Goal: Information Seeking & Learning: Learn about a topic

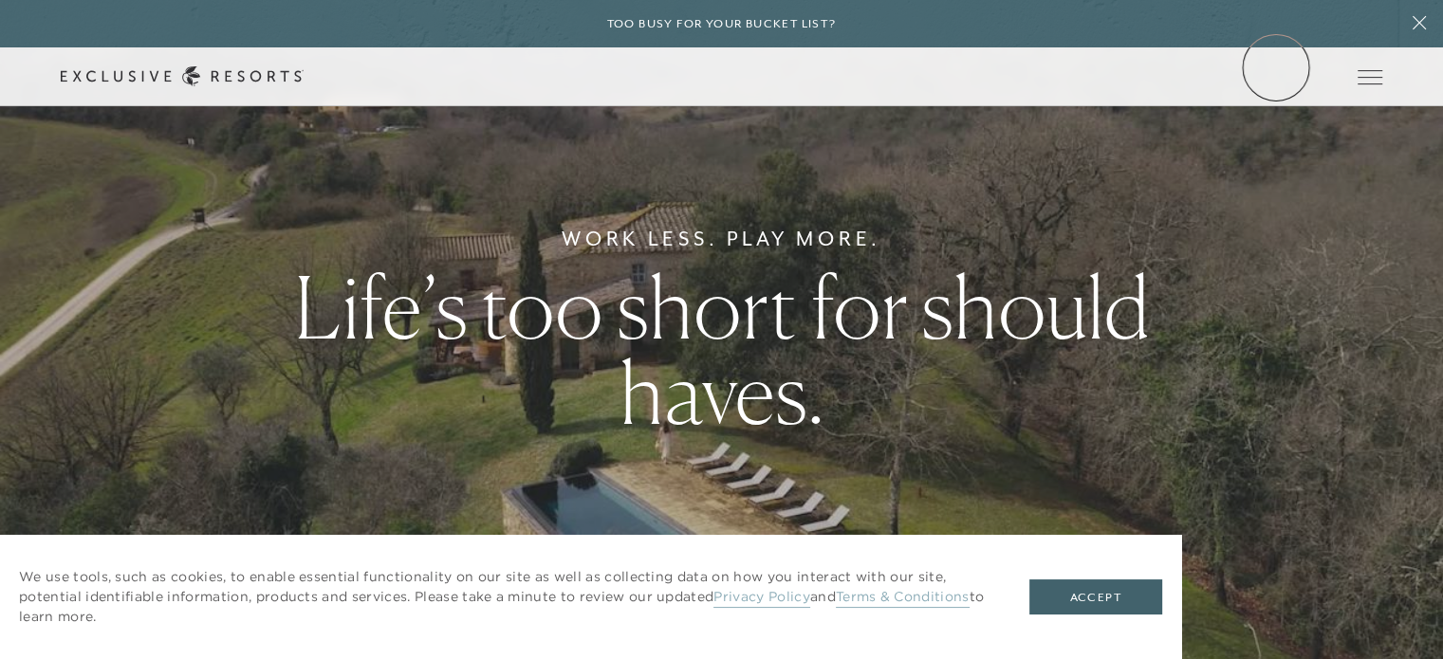
click at [0, 0] on link "Member Login" at bounding box center [0, 0] width 0 height 0
click at [0, 0] on link "Residence Collection" at bounding box center [0, 0] width 0 height 0
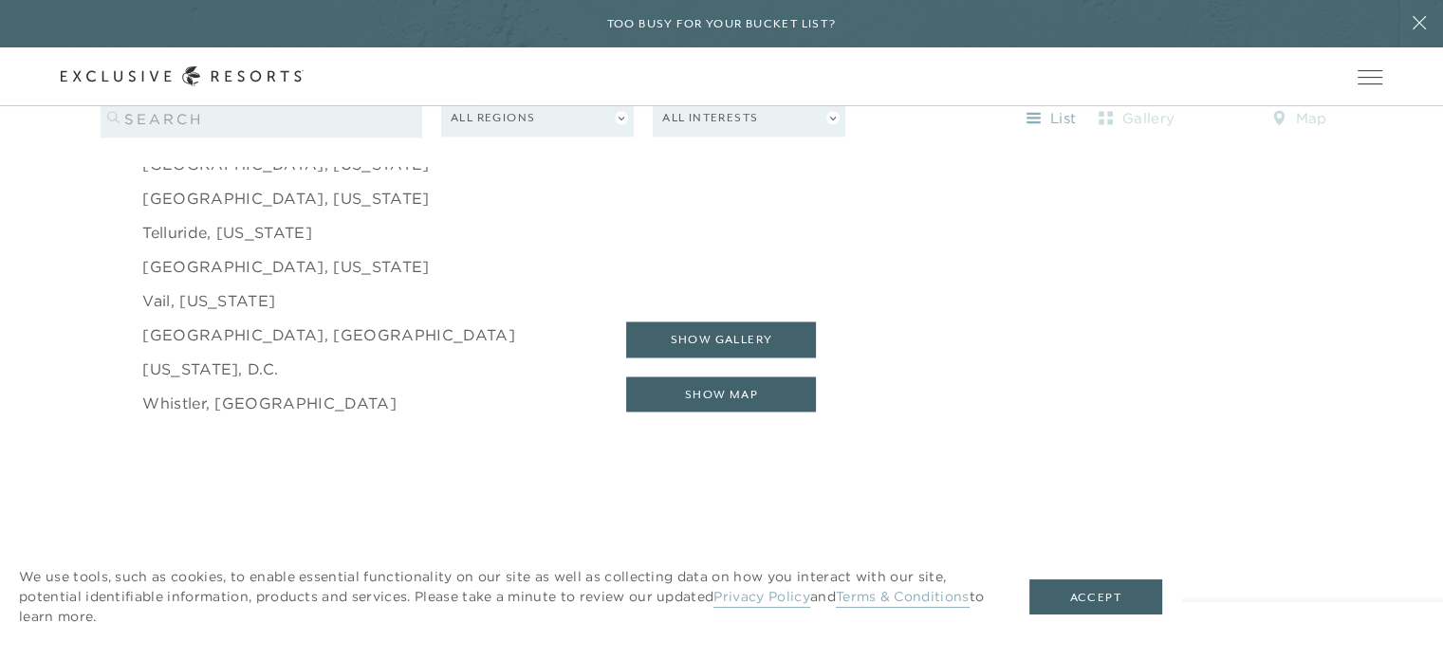
scroll to position [3130, 0]
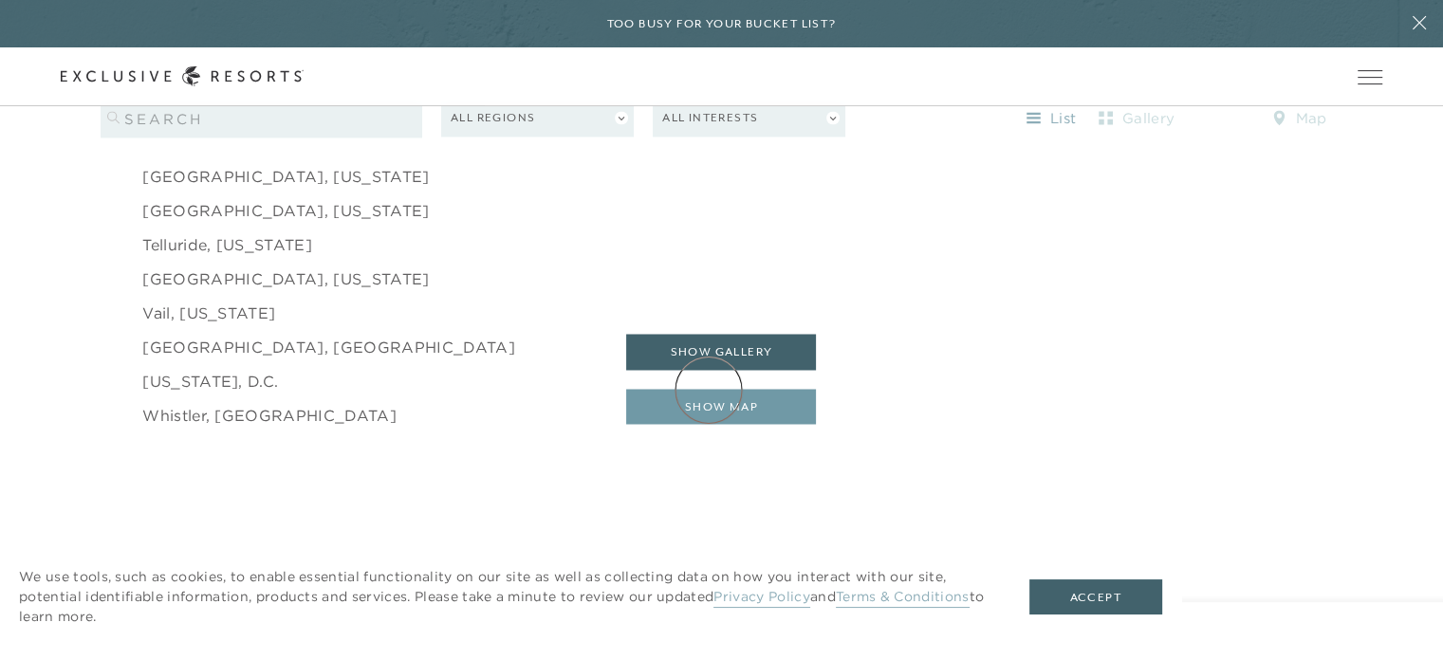
click at [709, 390] on button "show map" at bounding box center [721, 407] width 190 height 36
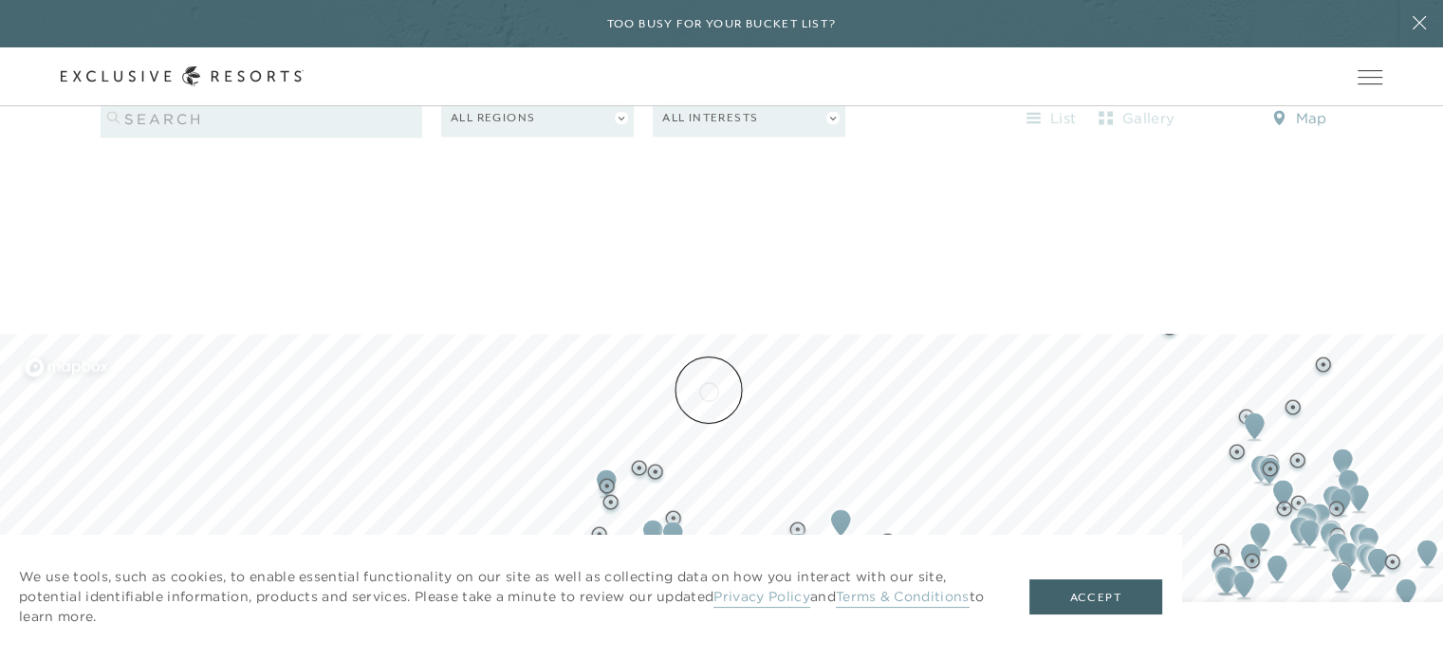
scroll to position [1677, 0]
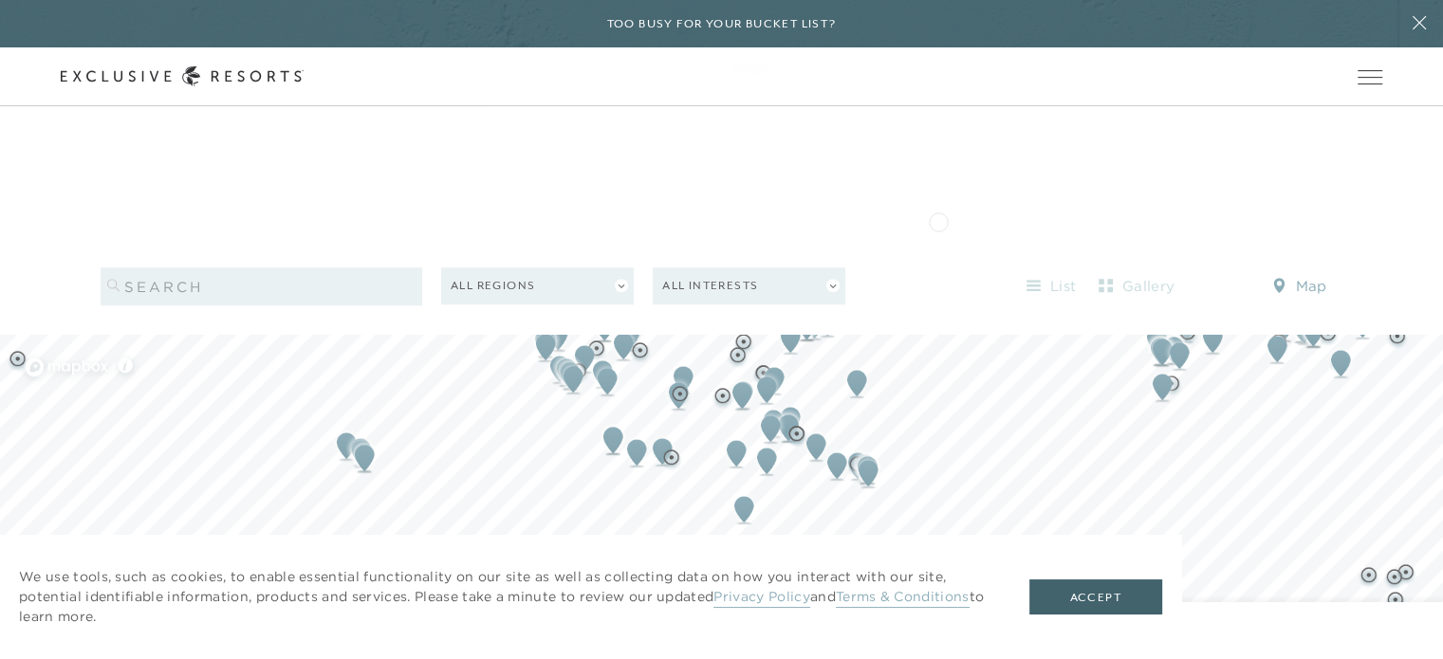
click at [938, 225] on div "Filters 0 All Regions All Interests list gallery map Residence Location Partner…" at bounding box center [721, 610] width 1443 height 770
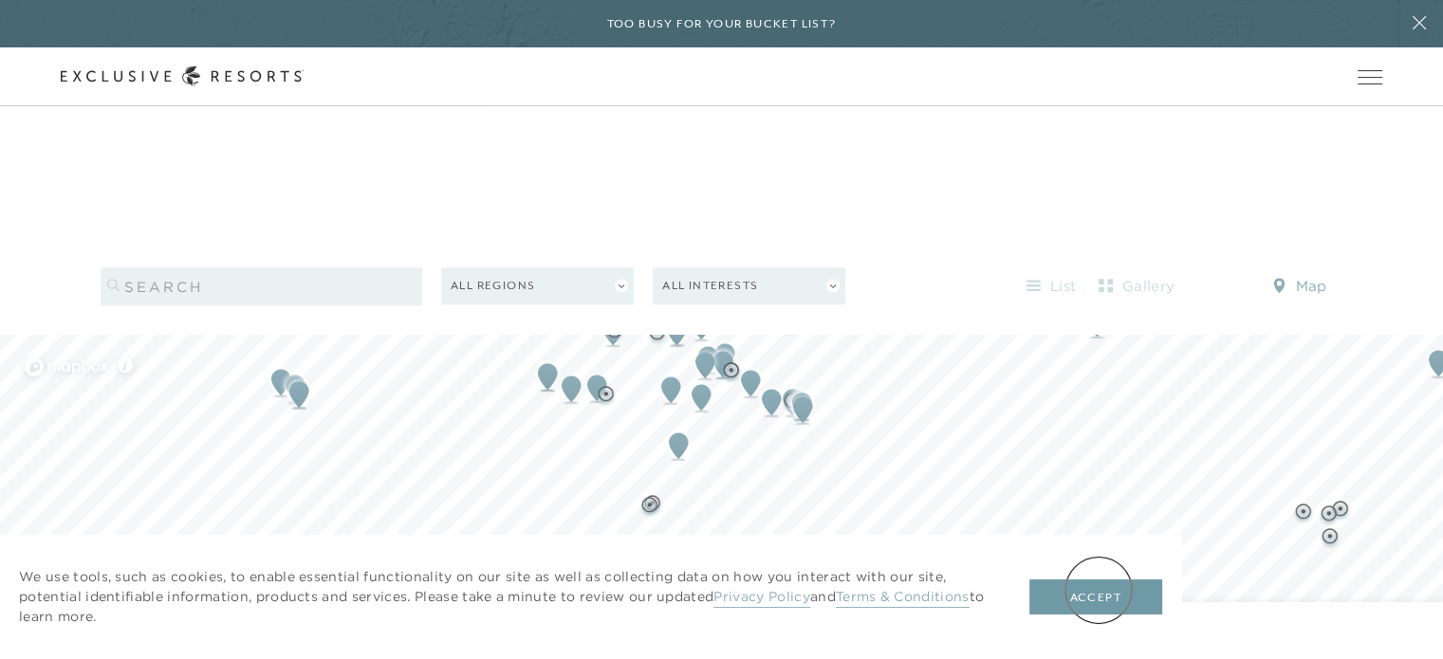
click at [1098, 590] on button "Accept" at bounding box center [1095, 598] width 133 height 36
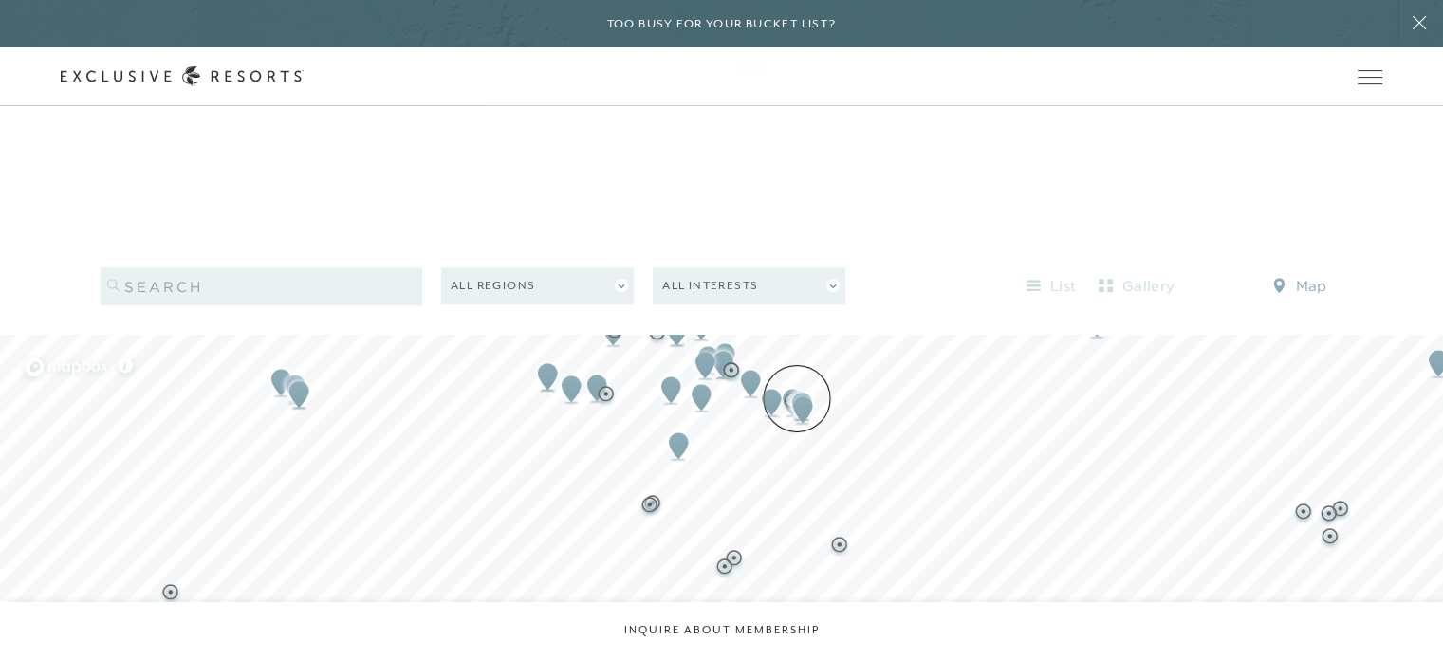
scroll to position [1582, 0]
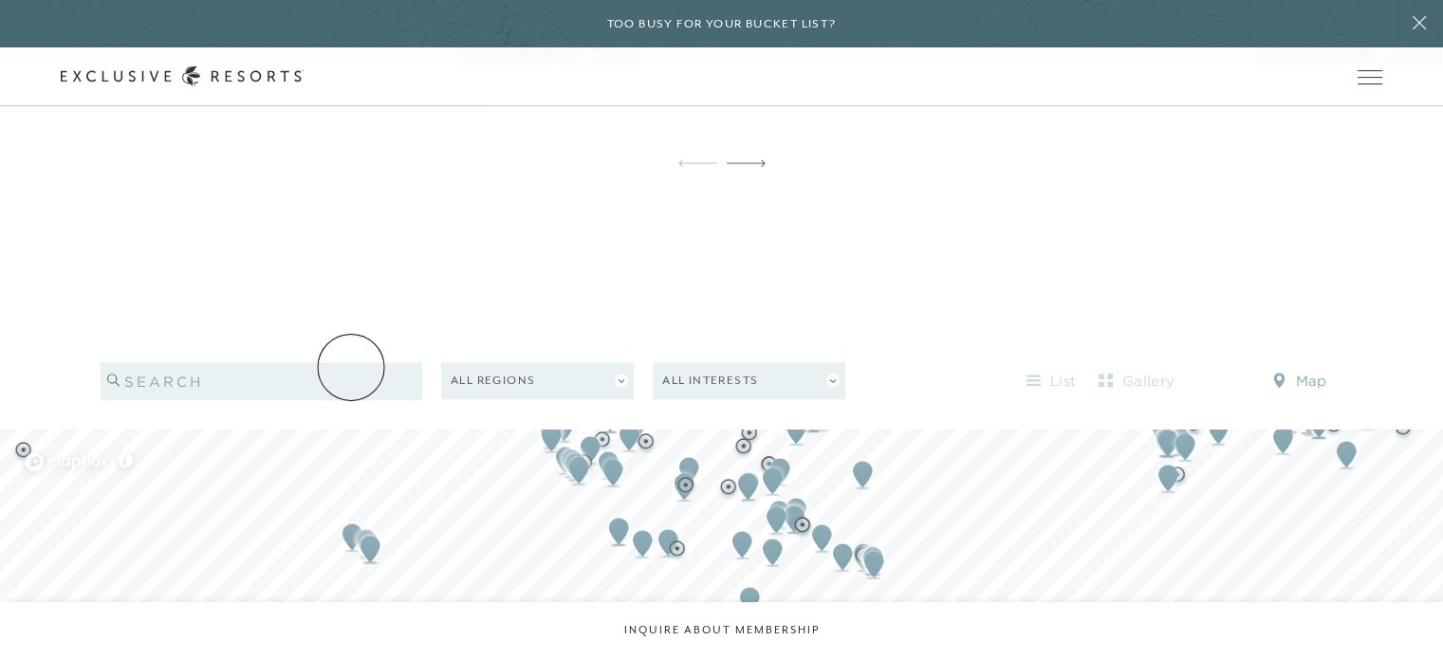
click at [351, 367] on input "search" at bounding box center [262, 381] width 322 height 38
type input "[US_STATE]"
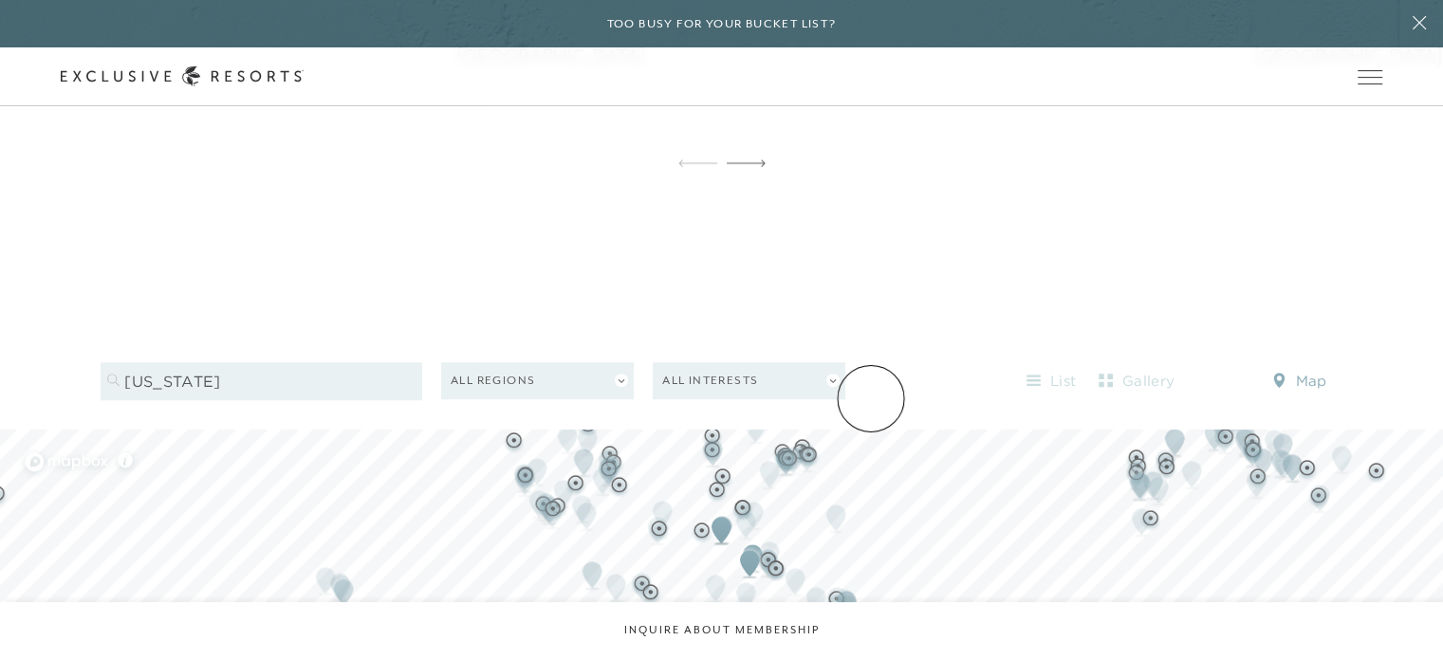
click at [623, 362] on button "All Regions" at bounding box center [537, 380] width 193 height 37
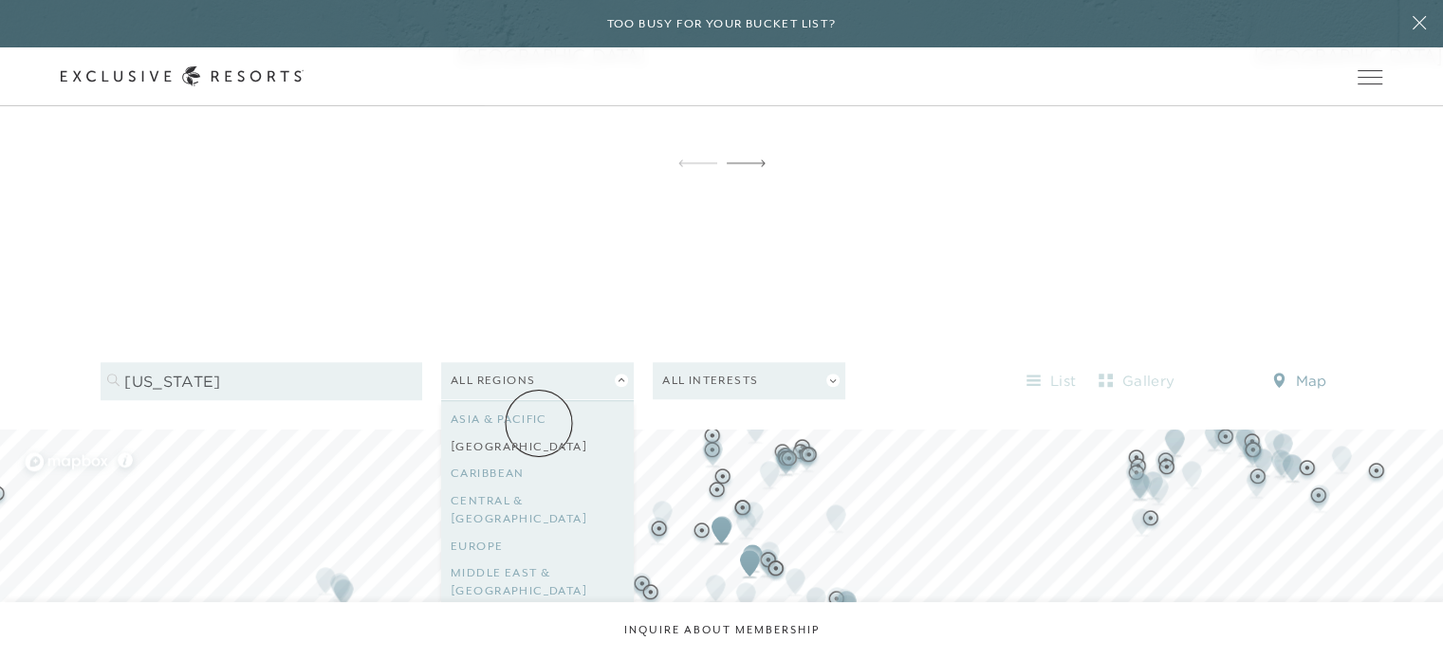
click at [539, 433] on link "[GEOGRAPHIC_DATA]" at bounding box center [538, 447] width 174 height 28
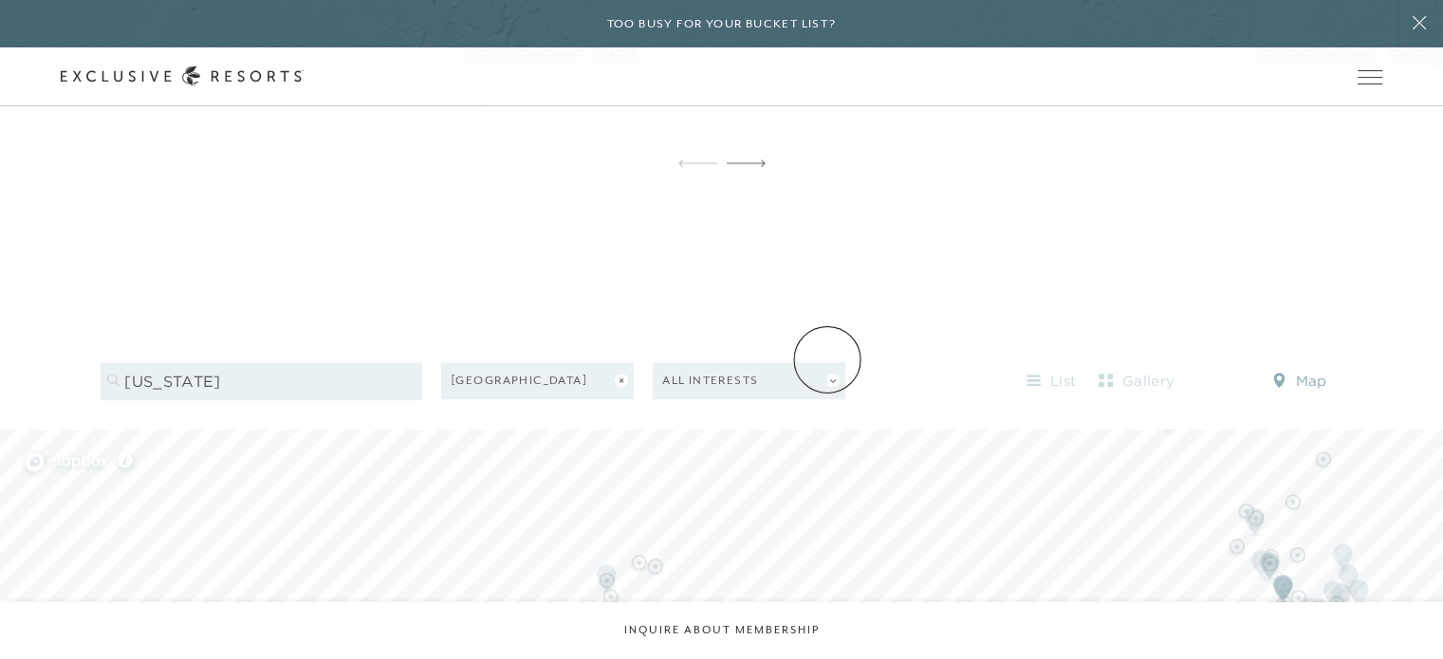
click at [827, 362] on button "All Interests" at bounding box center [749, 380] width 193 height 37
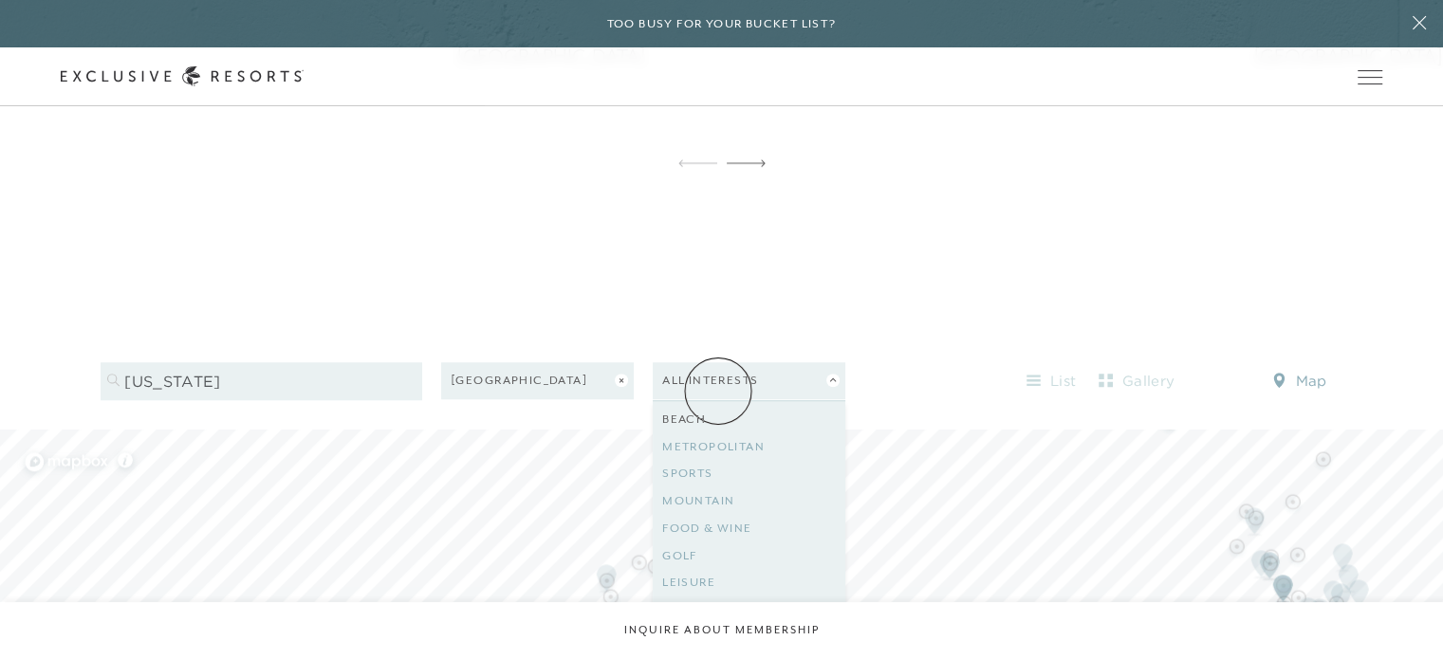
click at [718, 406] on link "Beach" at bounding box center [749, 420] width 174 height 28
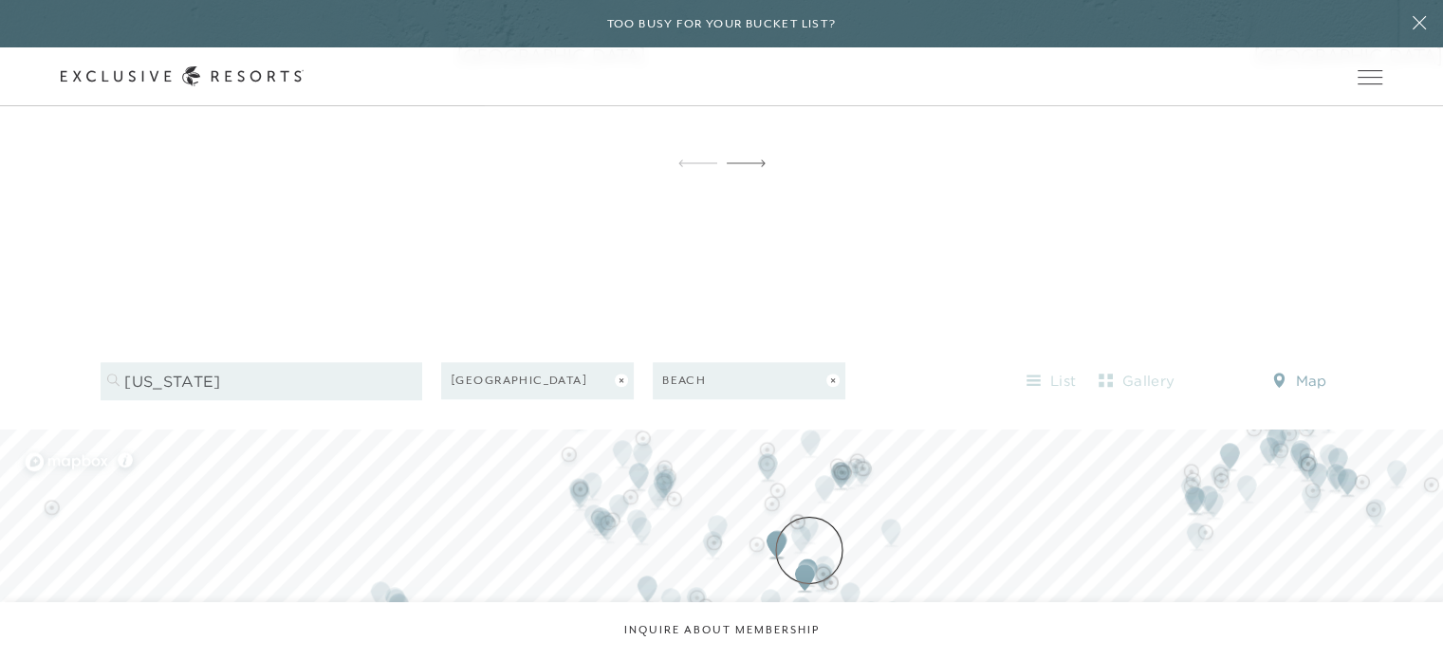
click at [809, 557] on img "Map marker" at bounding box center [804, 578] width 35 height 42
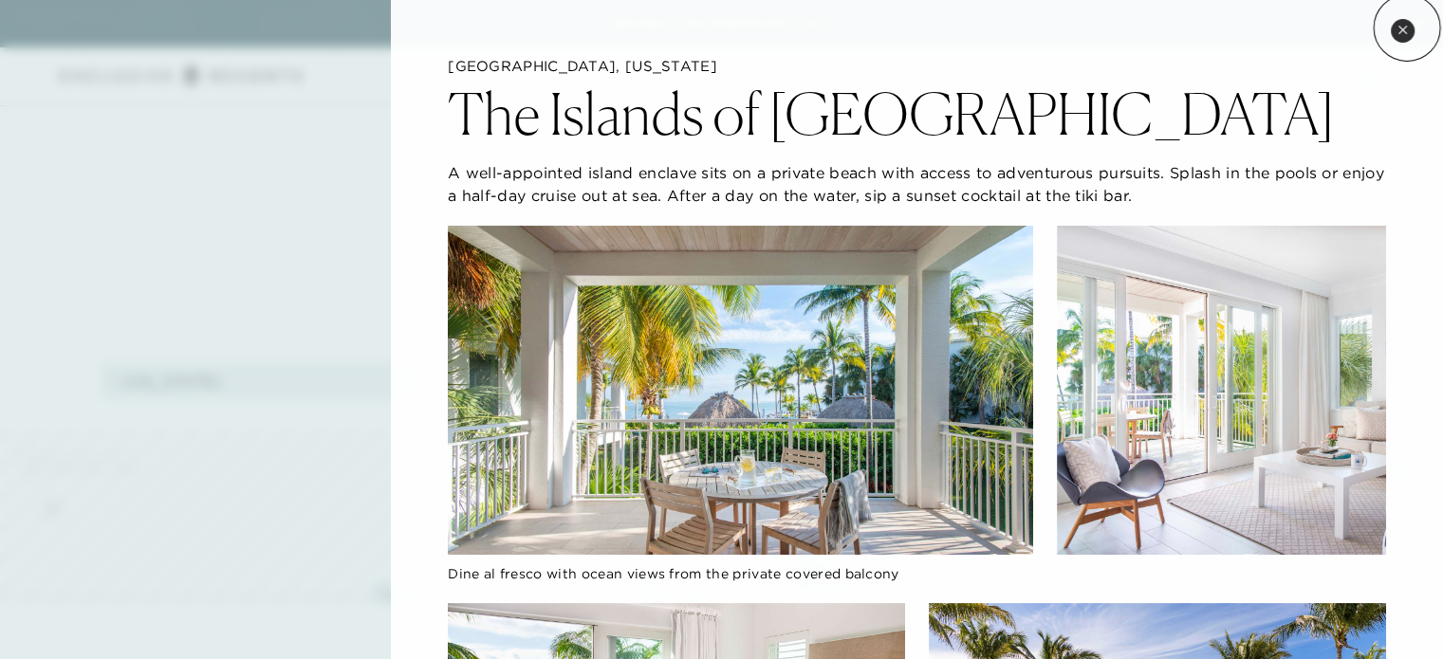
click at [1407, 28] on icon at bounding box center [1402, 30] width 10 height 10
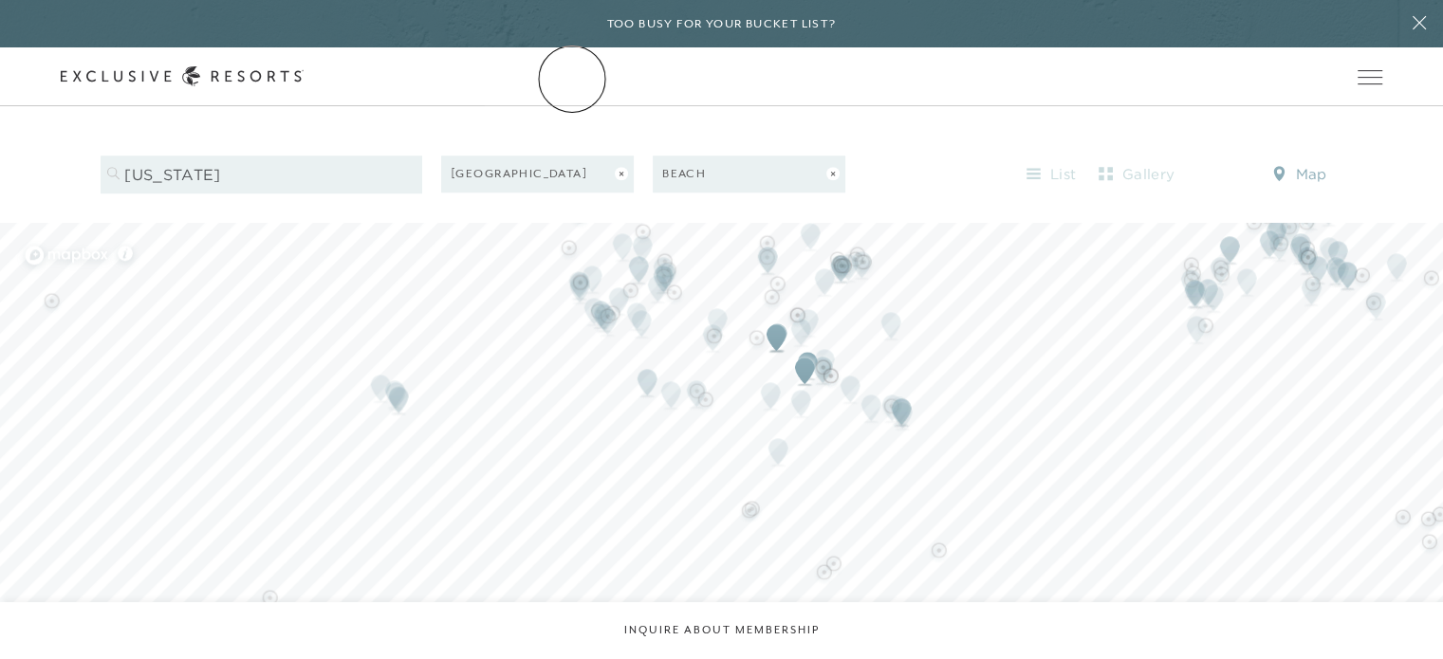
click at [0, 0] on link "The Collection" at bounding box center [0, 0] width 0 height 0
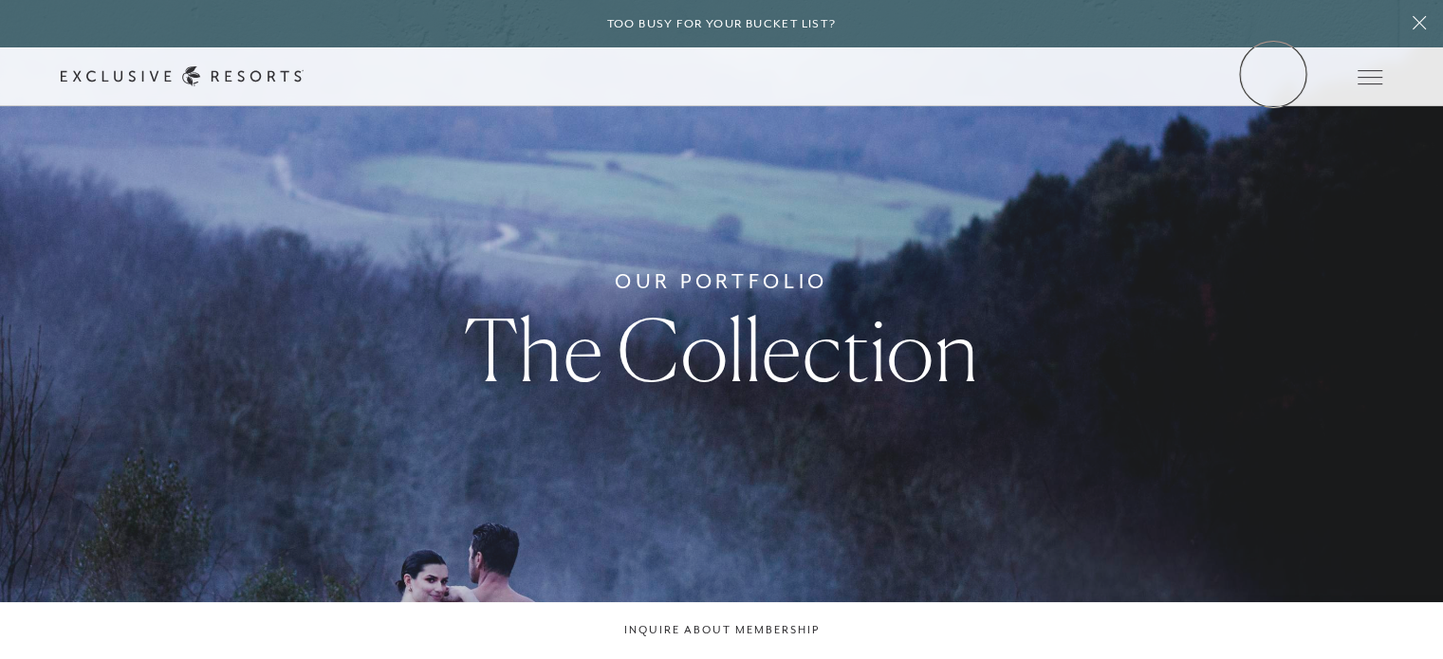
click at [0, 0] on link "Member Login" at bounding box center [0, 0] width 0 height 0
